Goal: Navigation & Orientation: Understand site structure

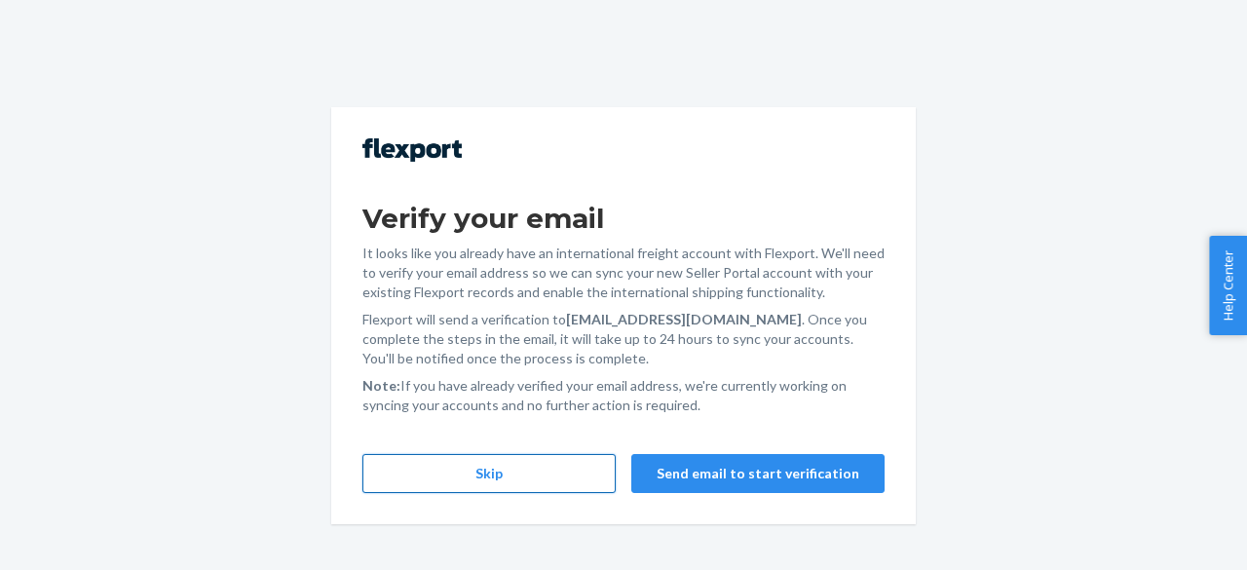
click at [511, 465] on button "Skip" at bounding box center [488, 473] width 253 height 39
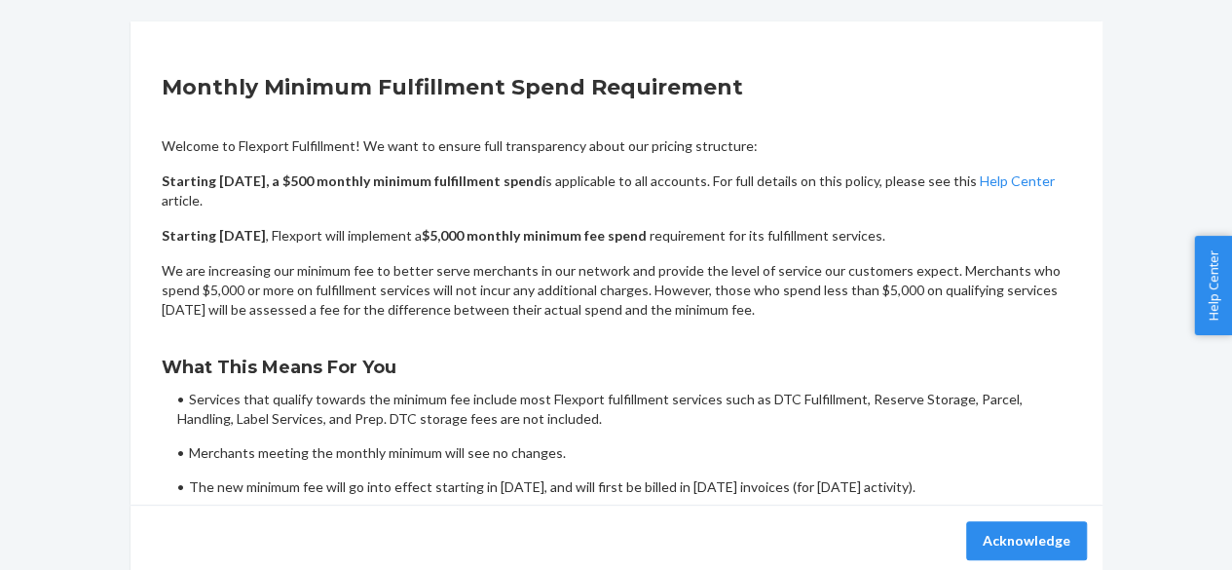
scroll to position [184, 0]
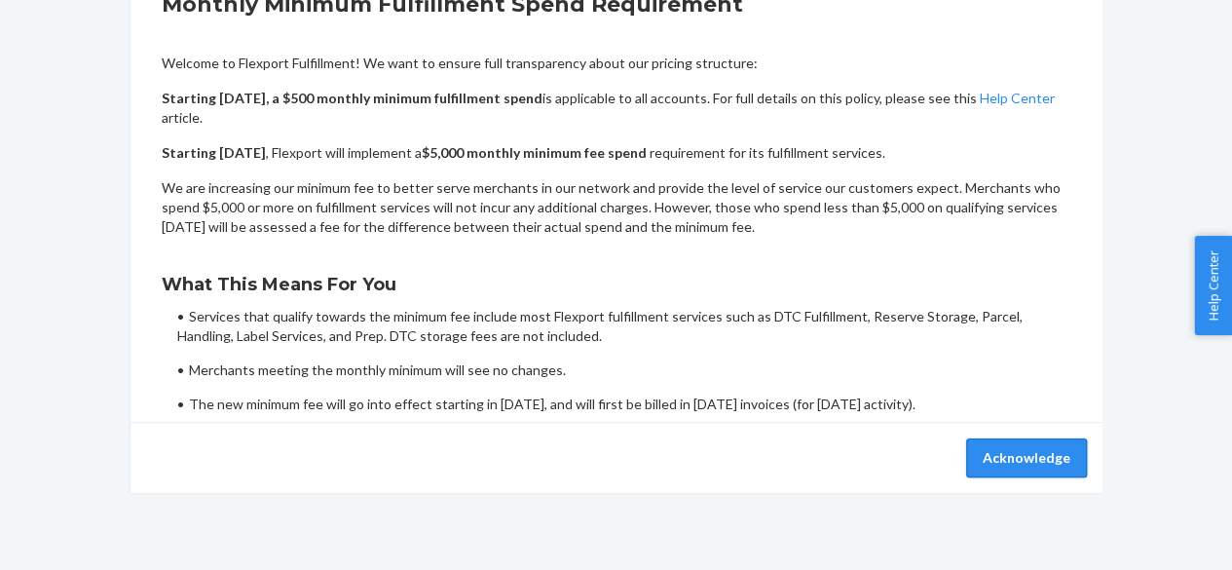
click at [1054, 463] on button "Acknowledge" at bounding box center [1026, 457] width 121 height 39
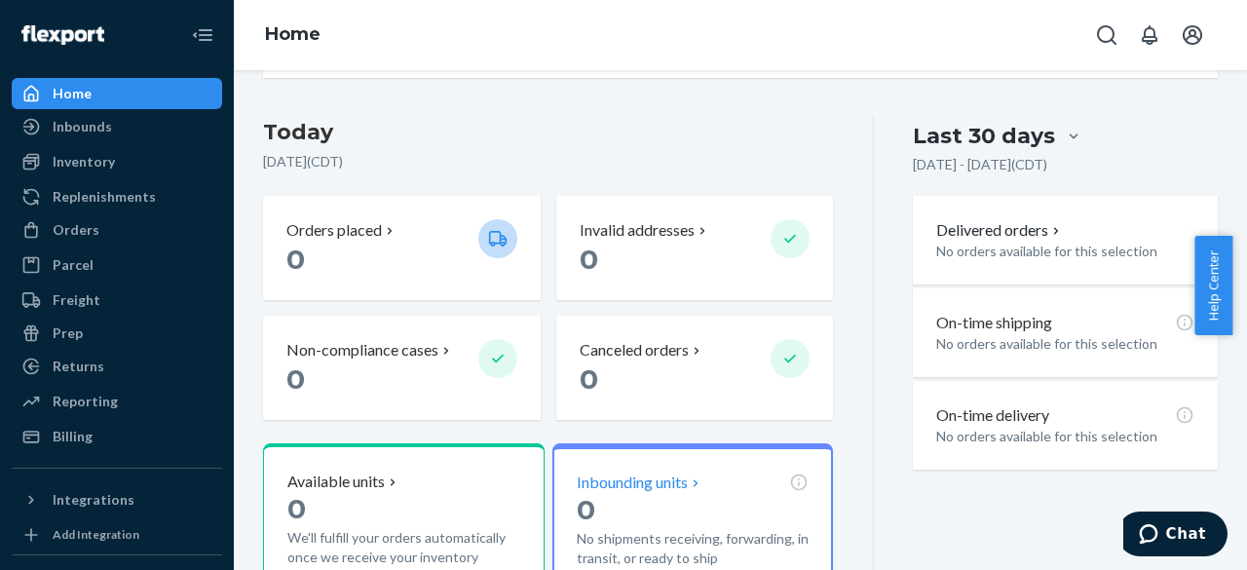
scroll to position [318, 0]
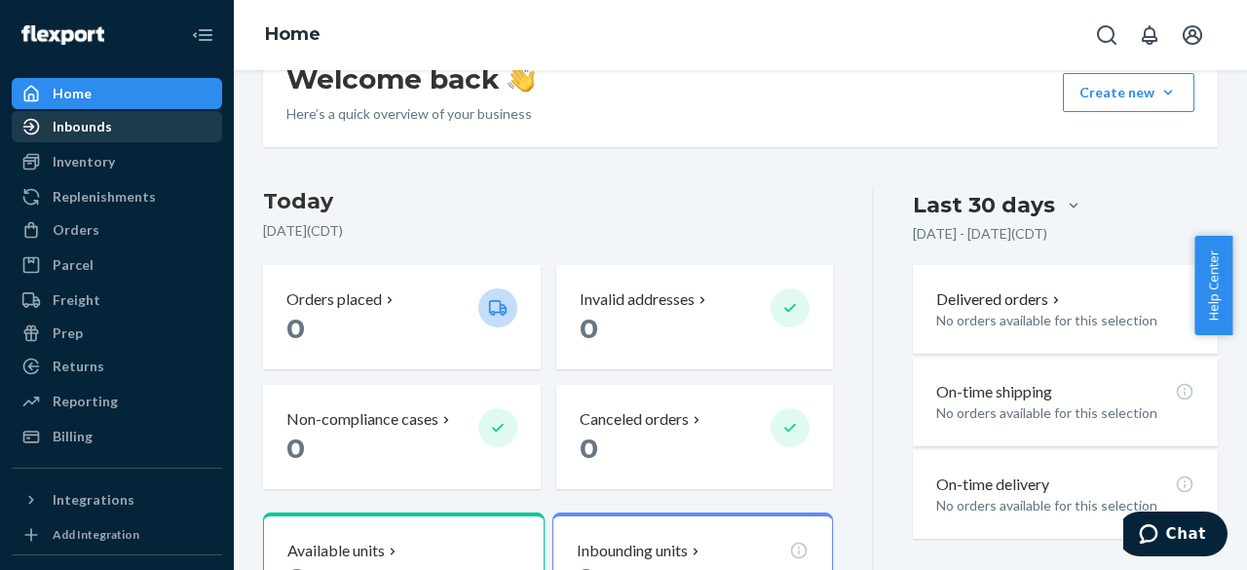
click at [90, 131] on div "Inbounds" at bounding box center [82, 126] width 59 height 19
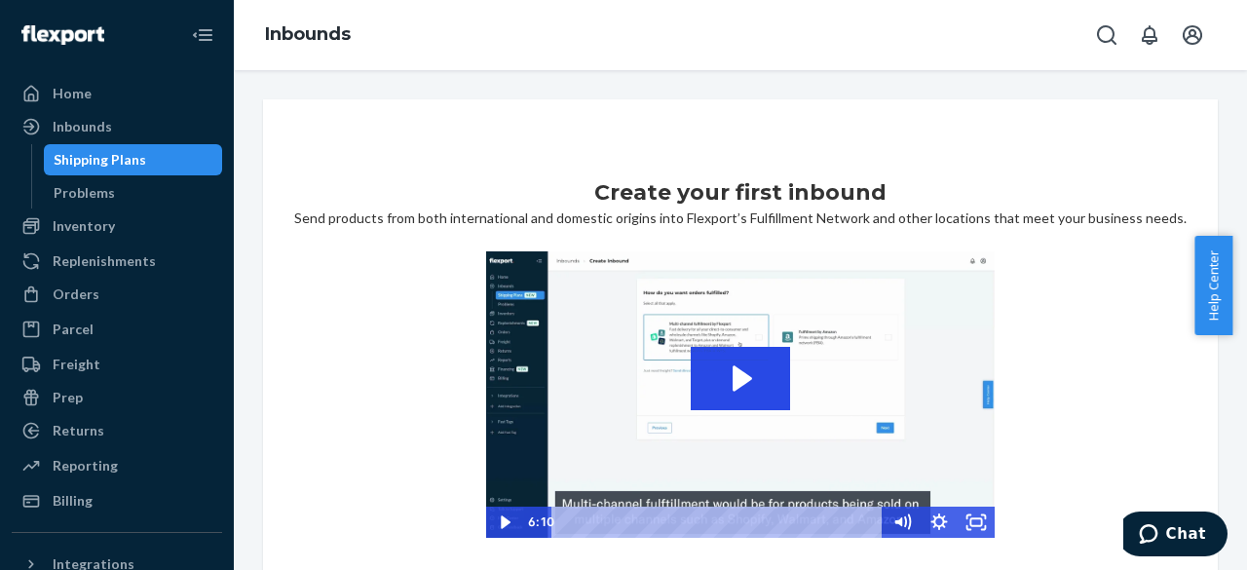
scroll to position [154, 0]
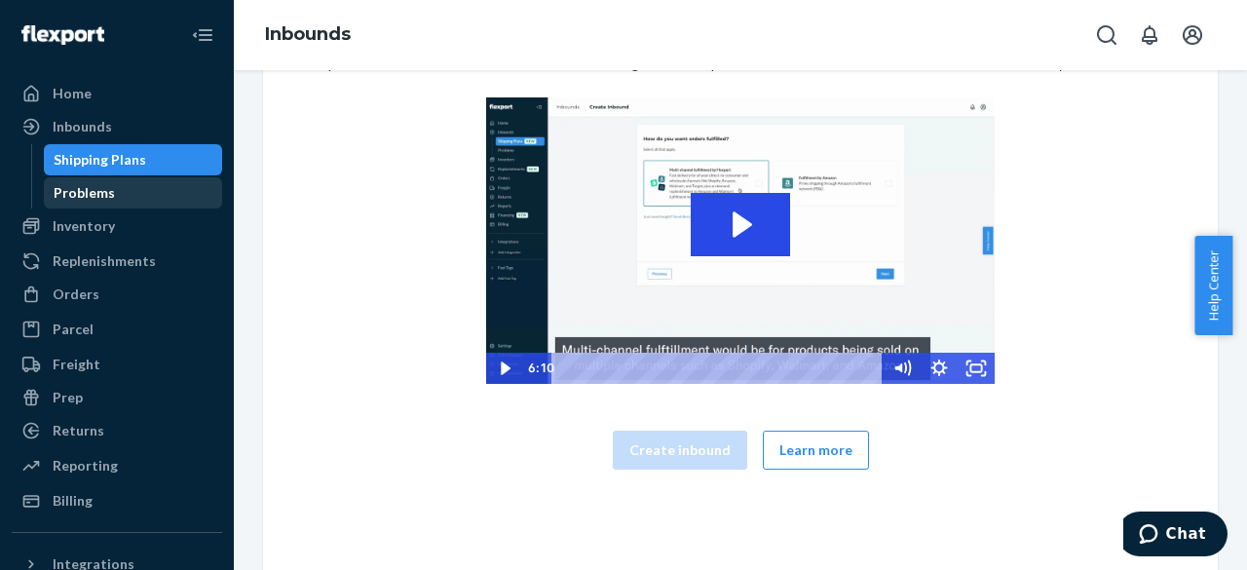
click at [76, 201] on div "Problems" at bounding box center [84, 192] width 61 height 19
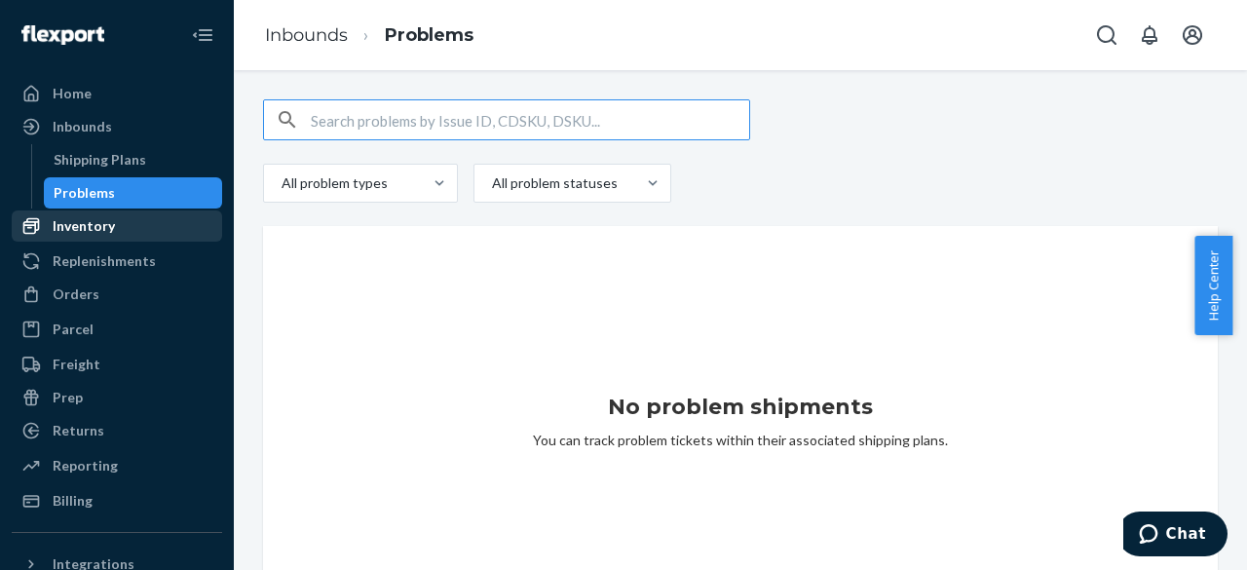
click at [77, 222] on div "Inventory" at bounding box center [84, 225] width 62 height 19
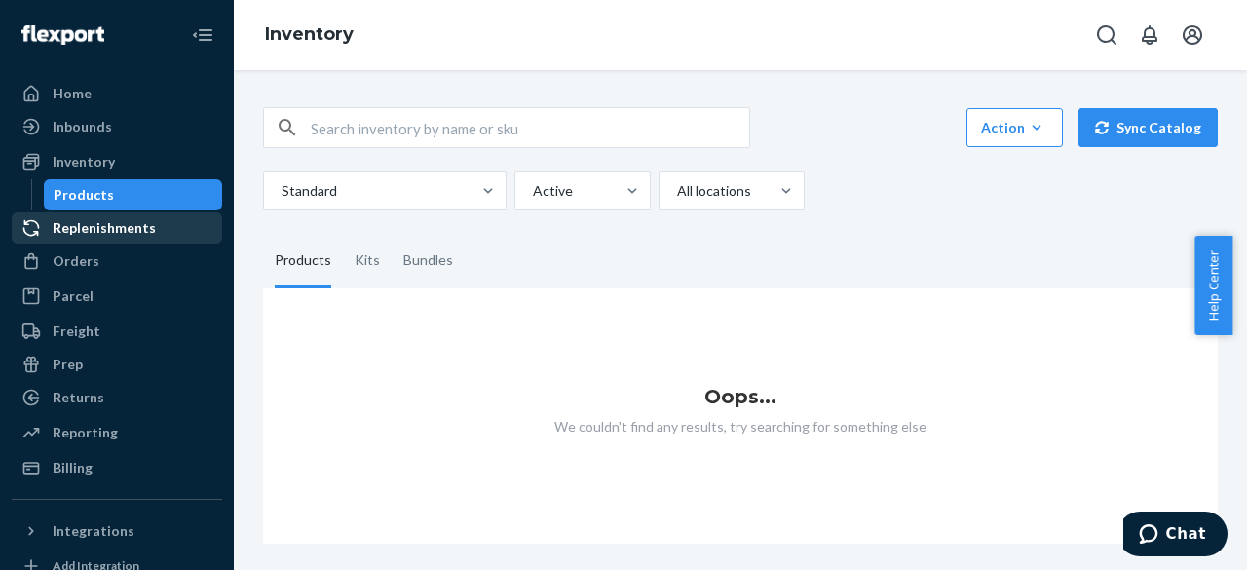
click at [85, 235] on div "Replenishments" at bounding box center [104, 227] width 103 height 19
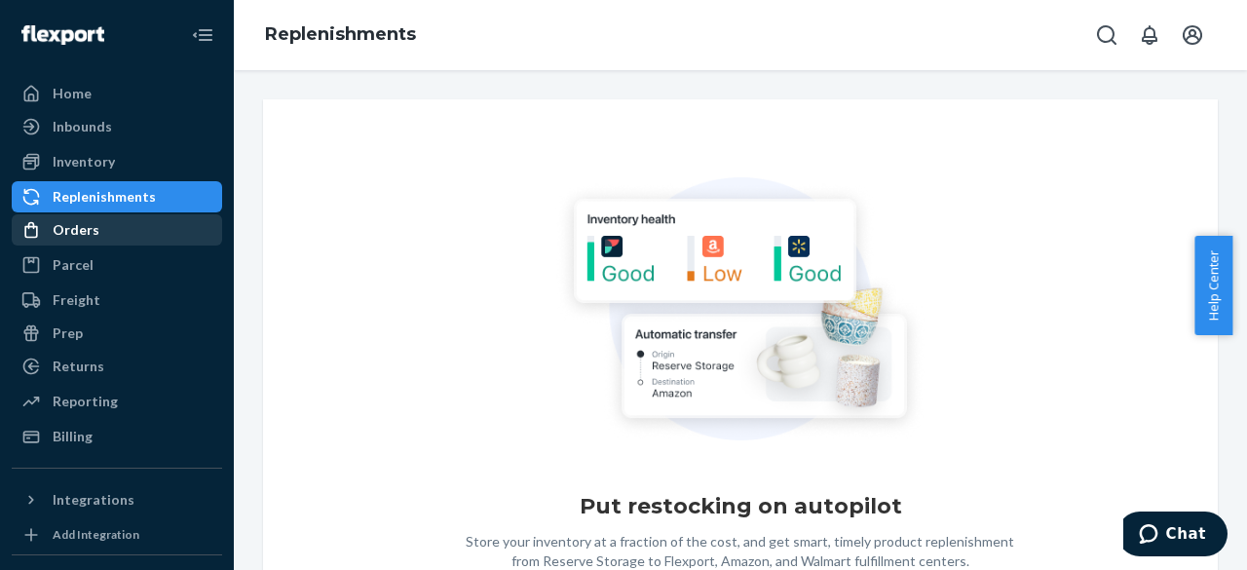
click at [83, 230] on div "Orders" at bounding box center [76, 229] width 47 height 19
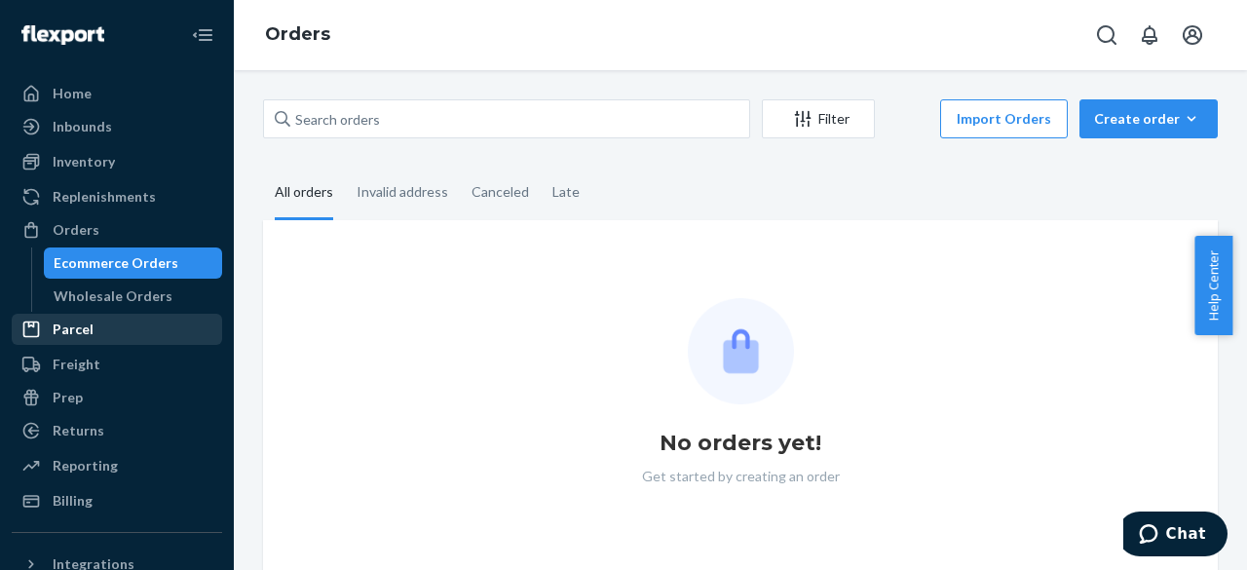
click at [65, 334] on div "Parcel" at bounding box center [73, 328] width 41 height 19
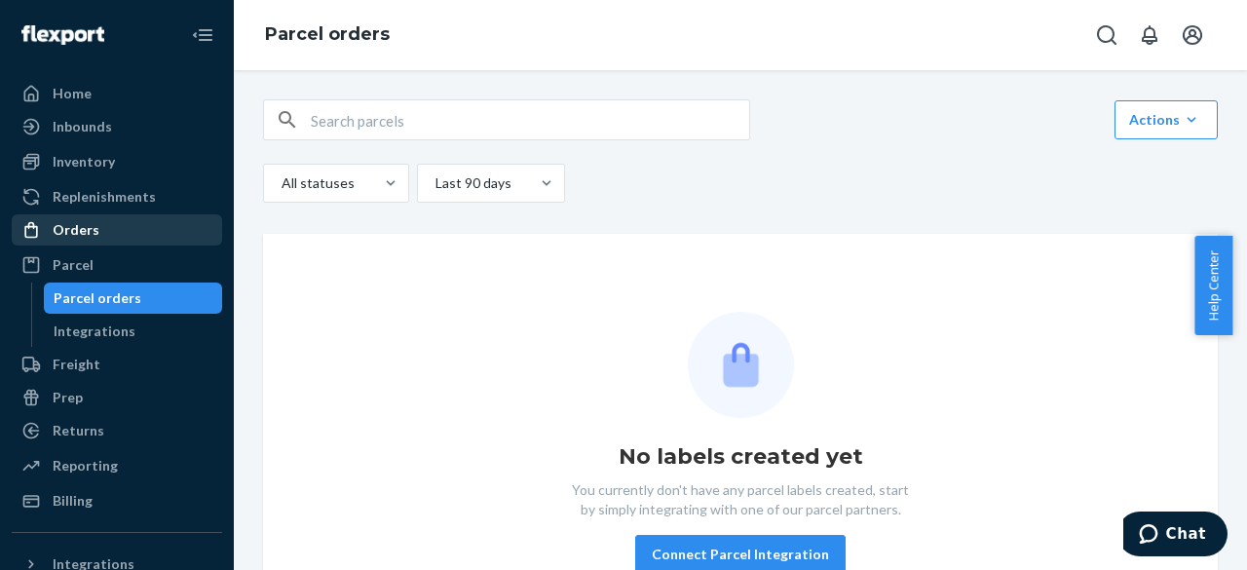
click at [82, 236] on div "Orders" at bounding box center [76, 229] width 47 height 19
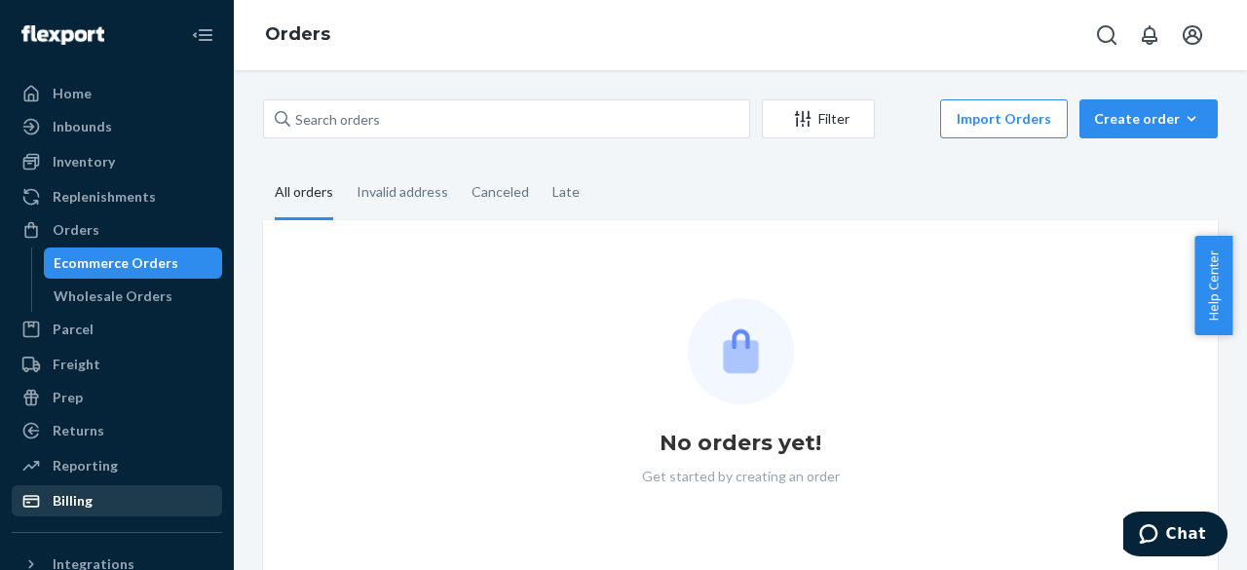
click at [82, 498] on div "Billing" at bounding box center [73, 500] width 40 height 19
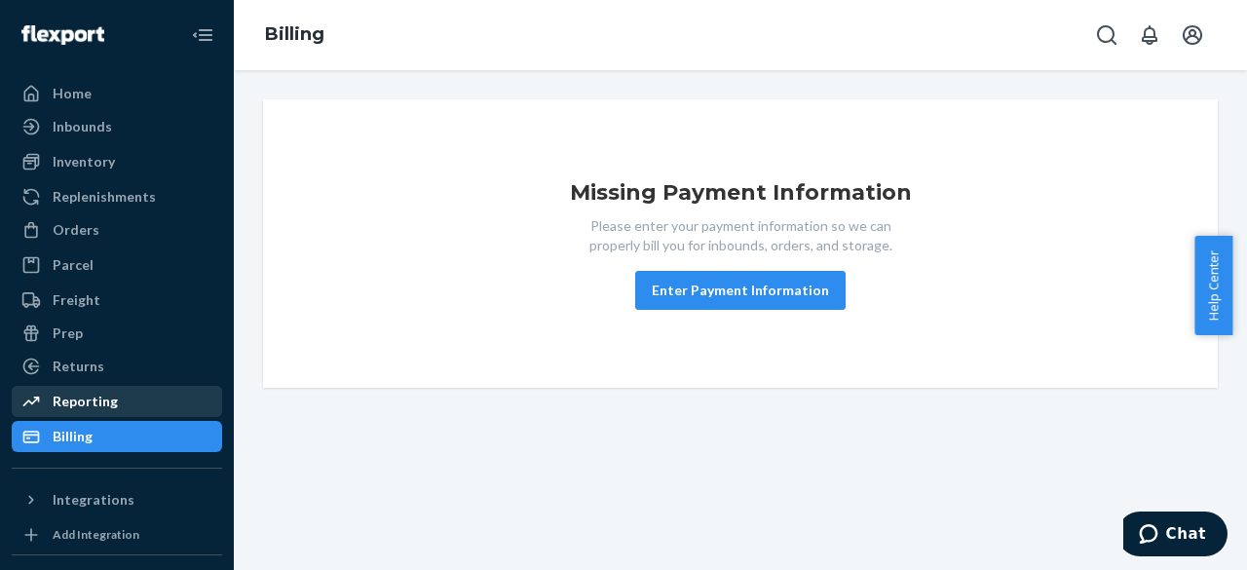
click at [62, 403] on div "Reporting" at bounding box center [85, 401] width 65 height 19
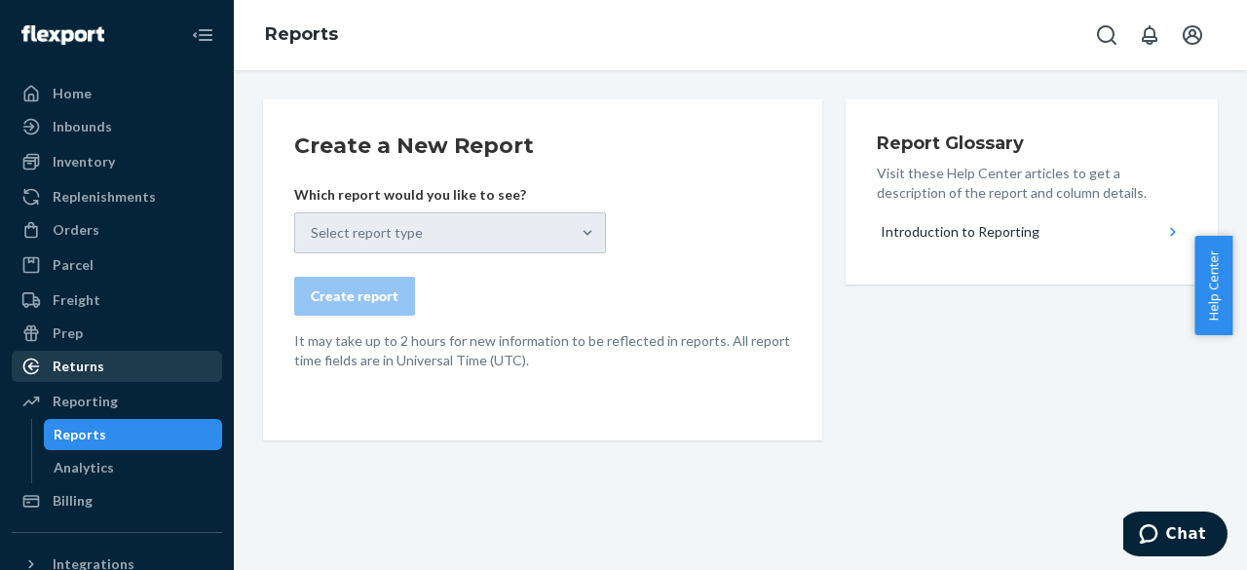
click at [81, 361] on div "Returns" at bounding box center [79, 365] width 52 height 19
